Goal: Find specific page/section: Find specific page/section

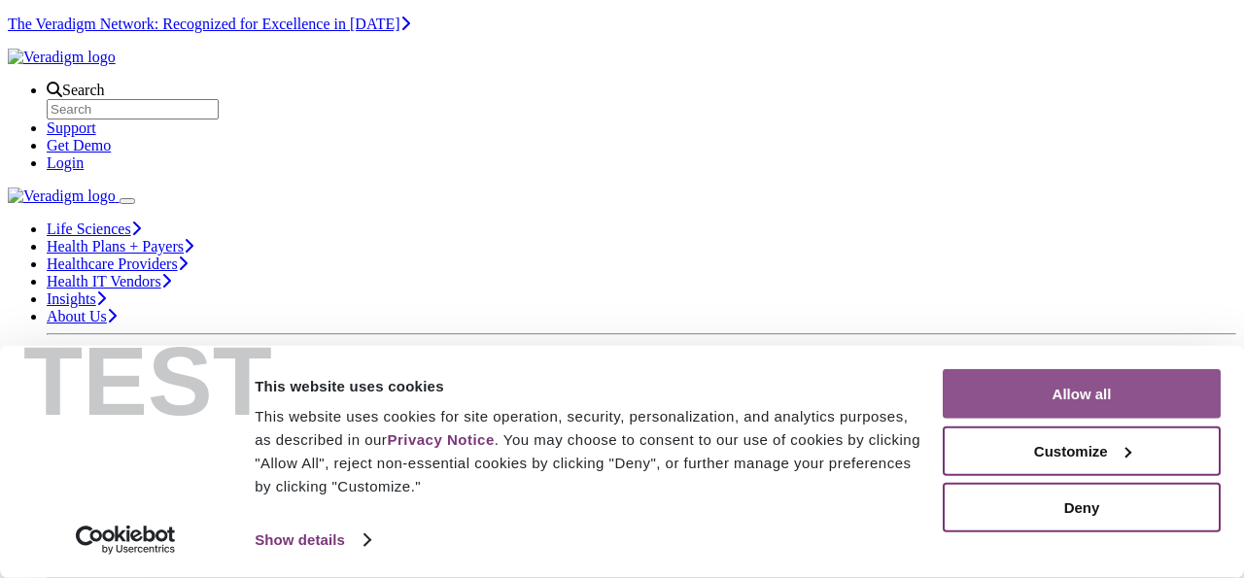
click at [1070, 409] on button "Allow all" at bounding box center [1082, 394] width 278 height 50
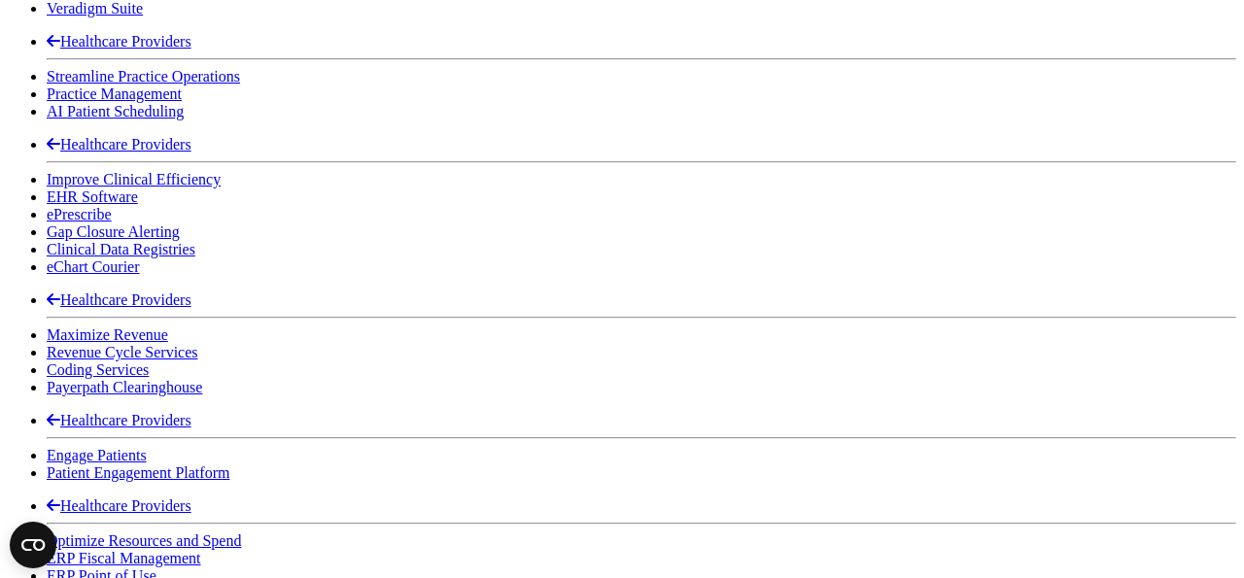
scroll to position [2191, 0]
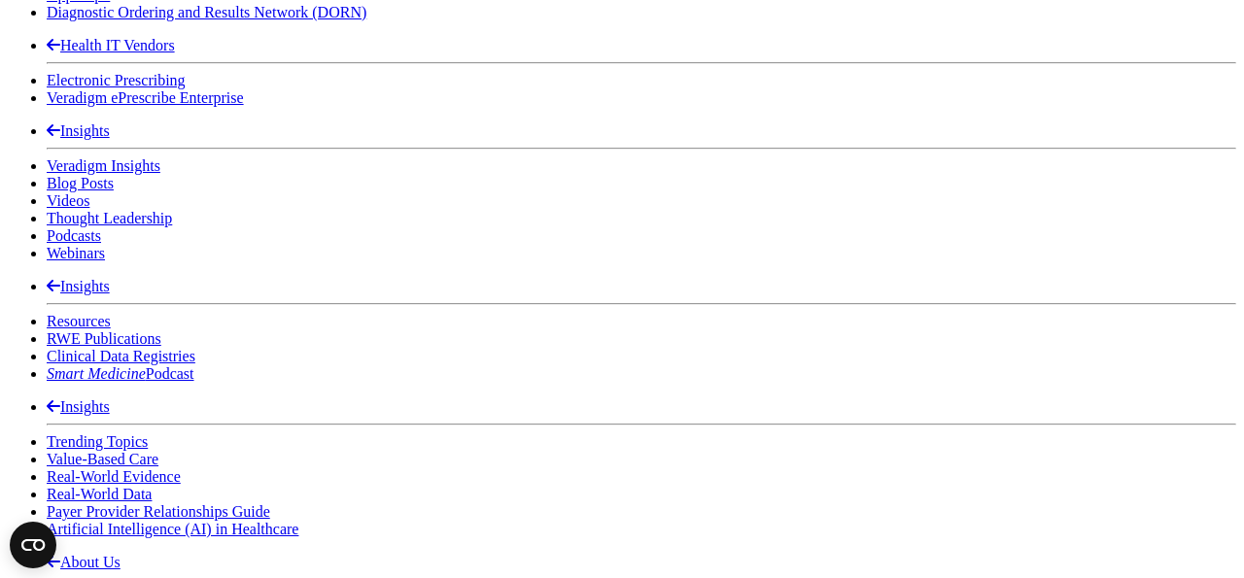
scroll to position [3012, 0]
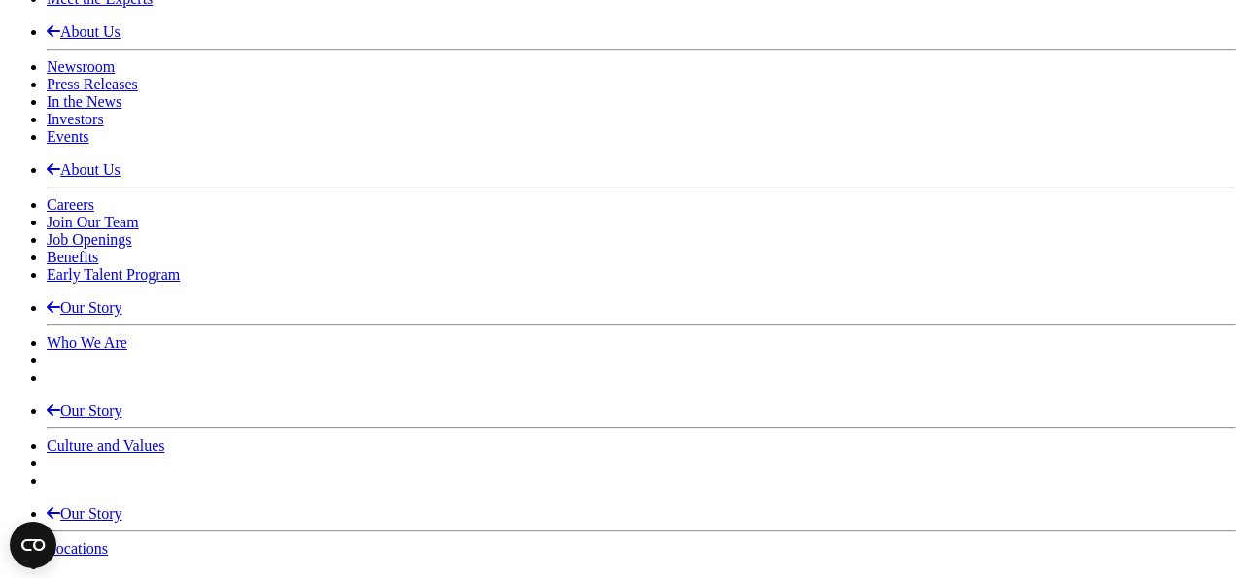
scroll to position [3535, 0]
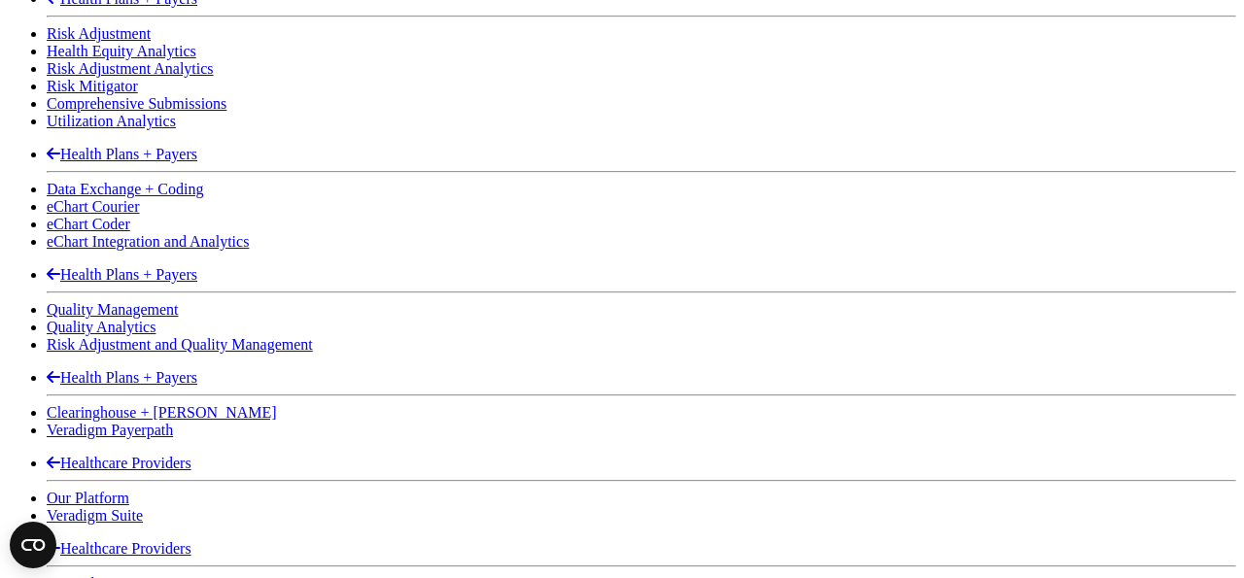
scroll to position [1687, 0]
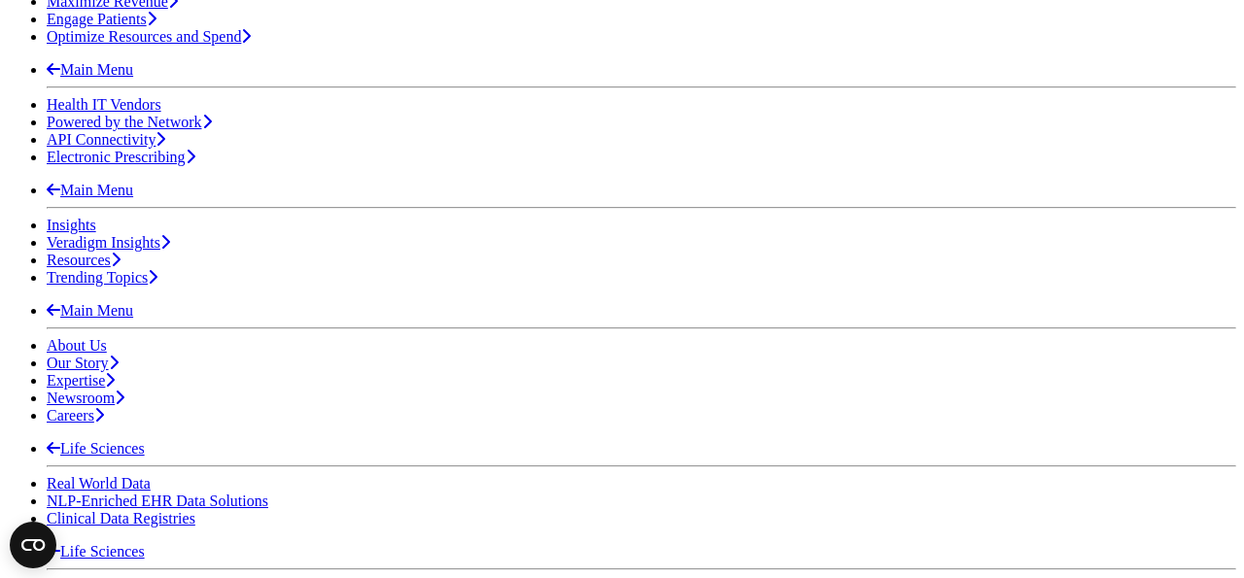
scroll to position [814, 0]
